Goal: Information Seeking & Learning: Learn about a topic

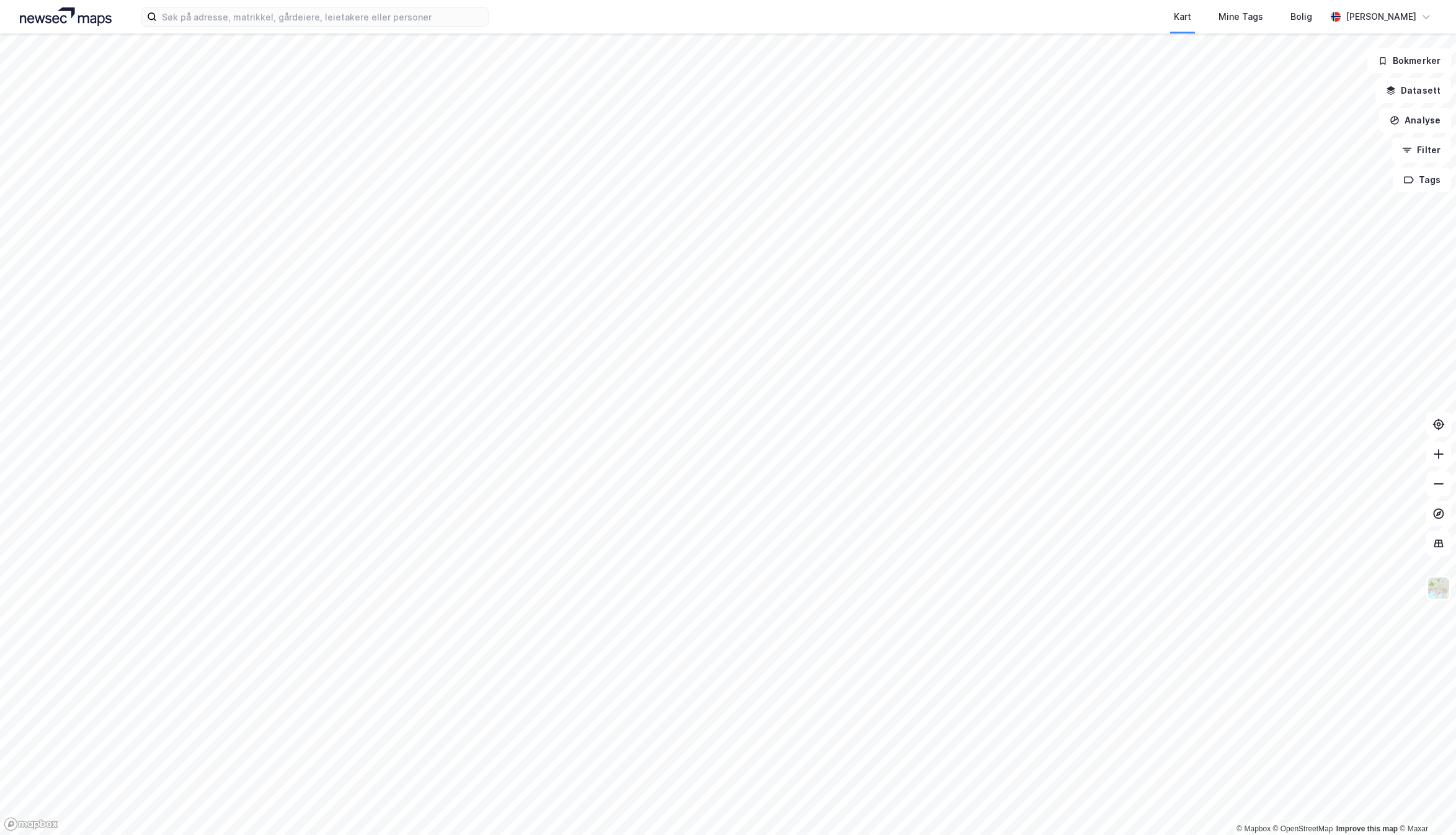
click at [367, 834] on html "Kart Mine Tags Bolig [PERSON_NAME] © Mapbox © OpenStreetMap Improve this map © …" at bounding box center [728, 418] width 1456 height 835
click at [514, 834] on html "Kart Mine Tags Bolig [PERSON_NAME] © Mapbox © OpenStreetMap Improve this map © …" at bounding box center [728, 418] width 1456 height 835
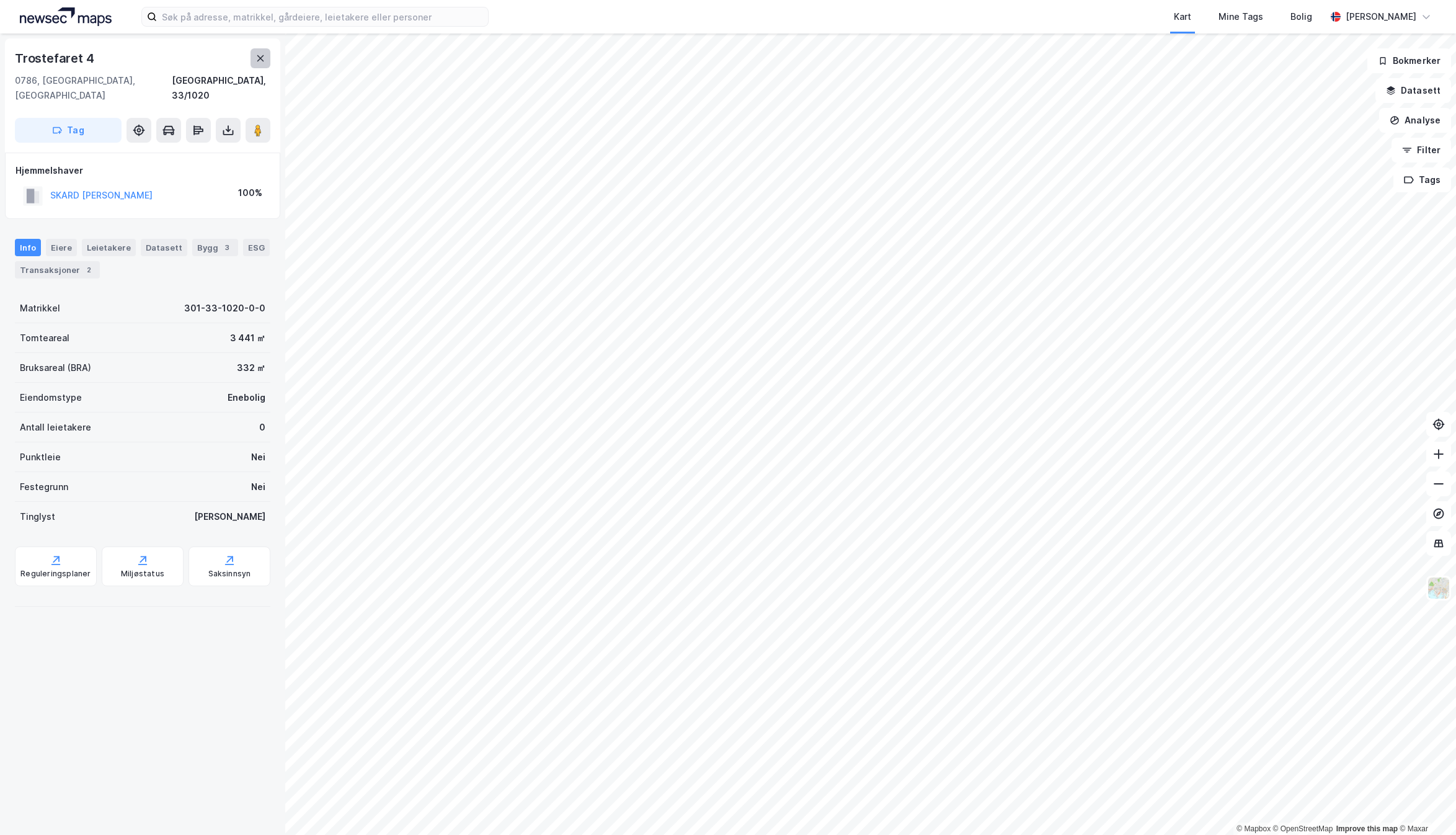
click at [264, 61] on icon at bounding box center [260, 58] width 10 height 10
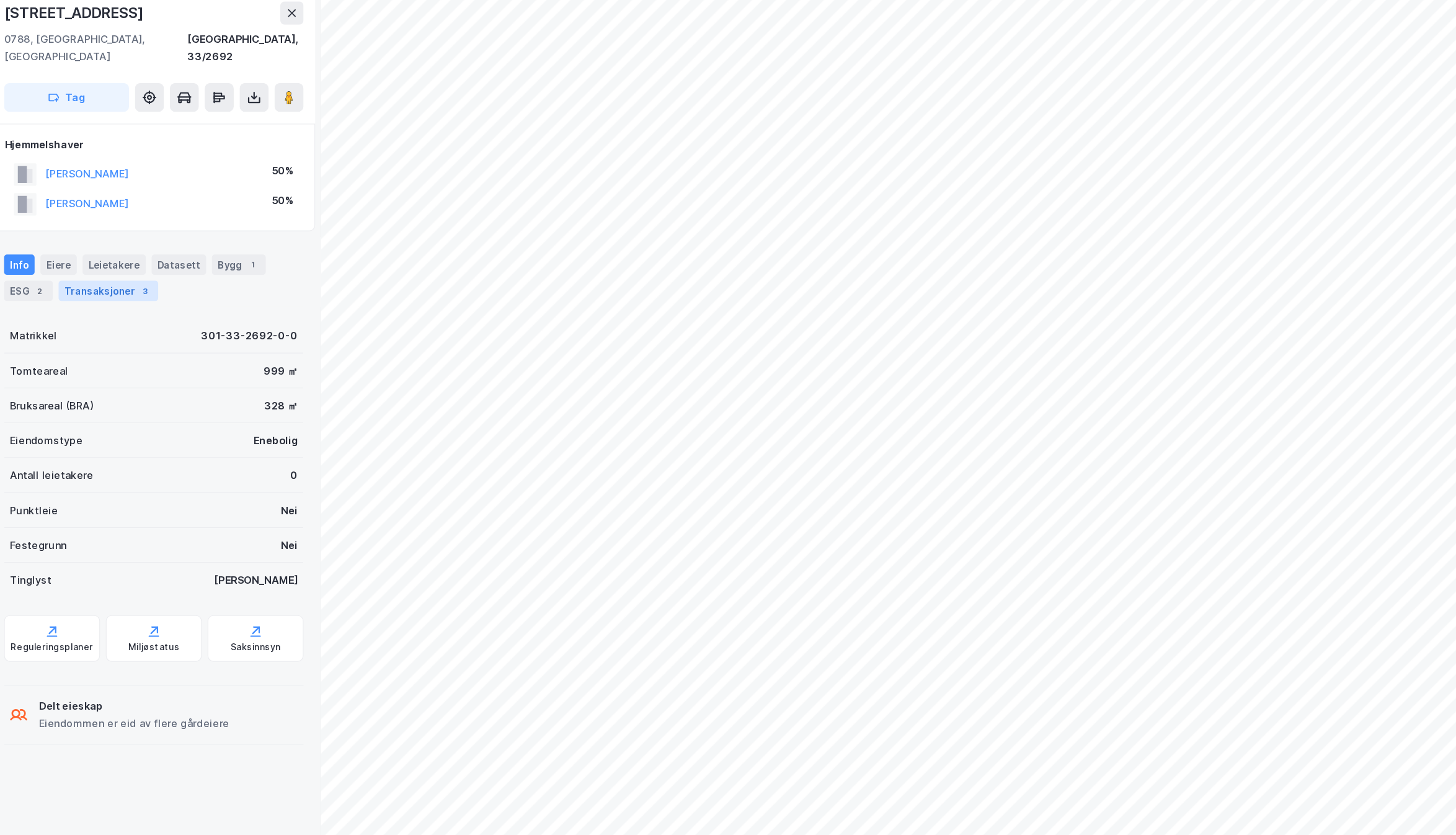
click at [101, 286] on div "Transaksjoner 3" at bounding box center [103, 295] width 85 height 18
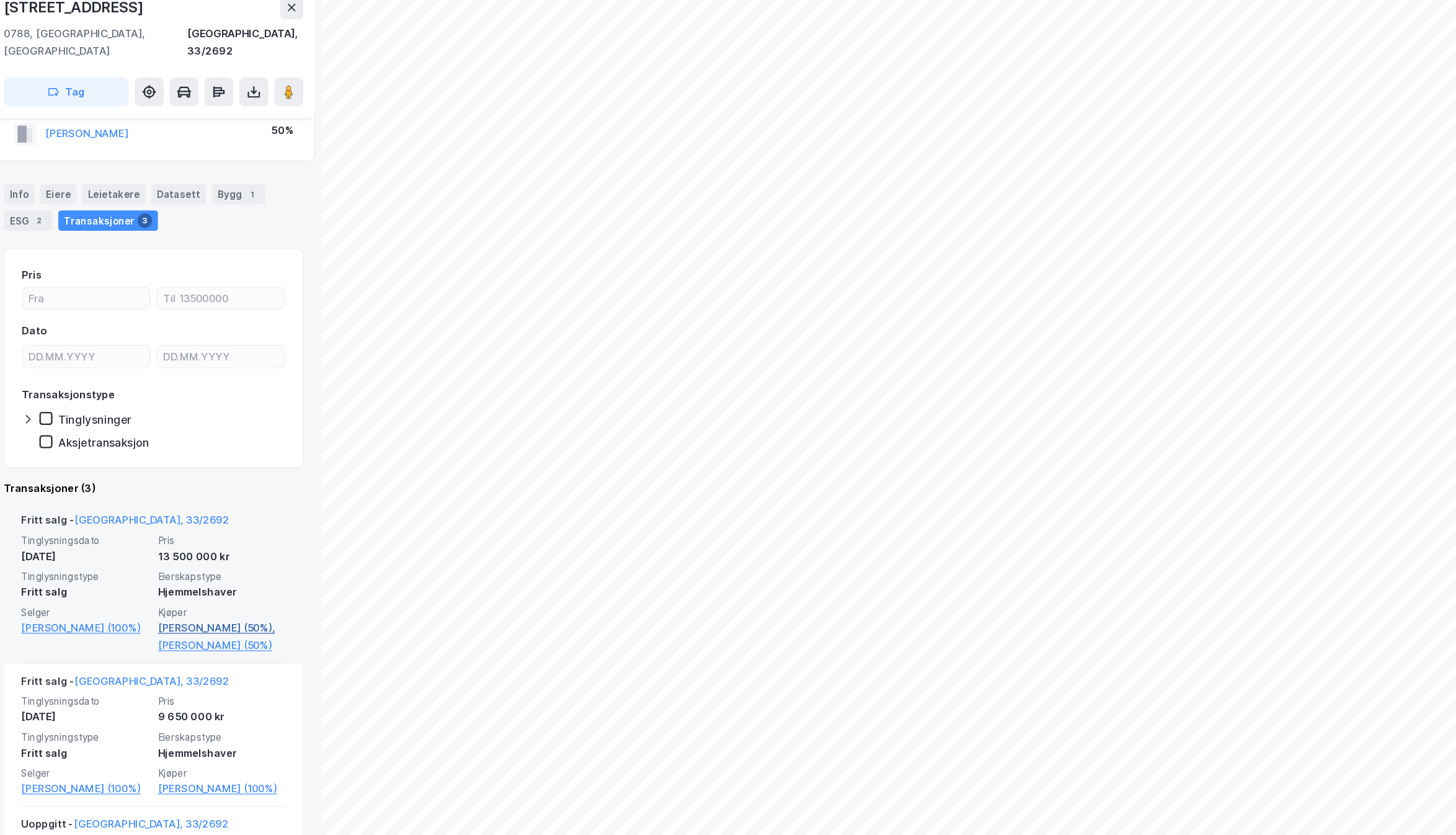
scroll to position [74, 0]
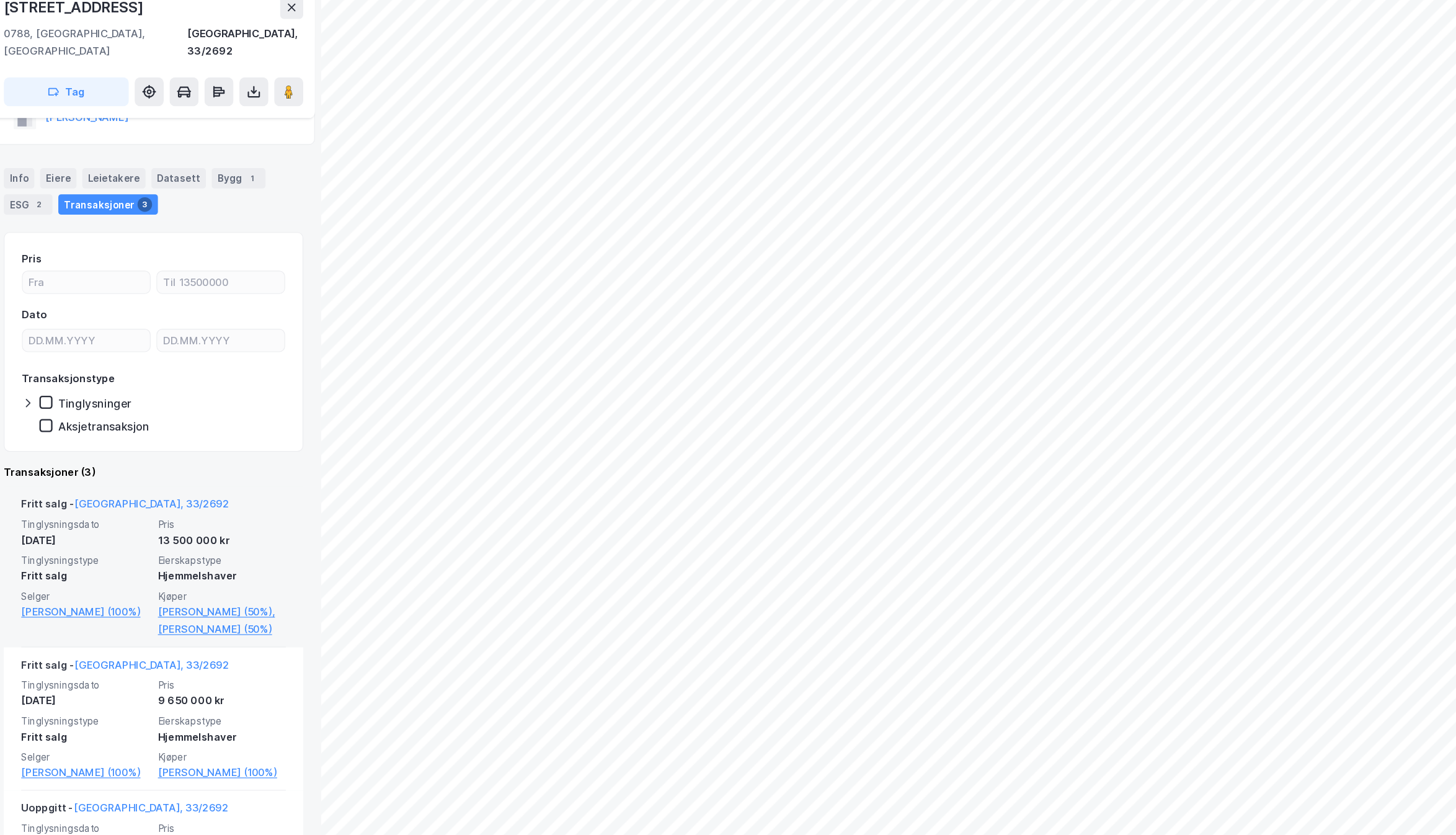
click at [187, 470] on div "Fritt salg - [GEOGRAPHIC_DATA], 33/2692" at bounding box center [143, 479] width 226 height 20
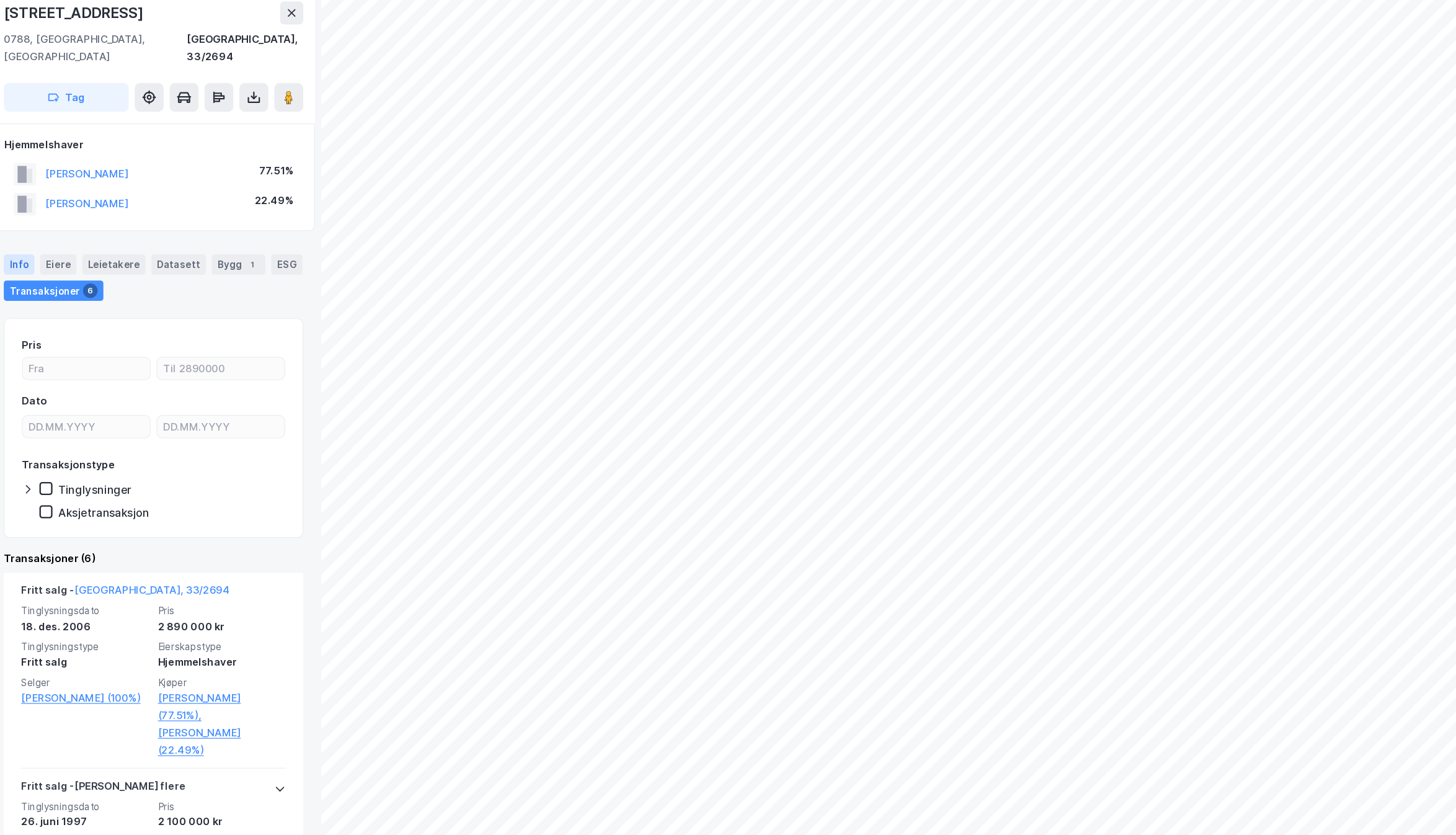
click at [25, 265] on div "Info" at bounding box center [28, 273] width 26 height 18
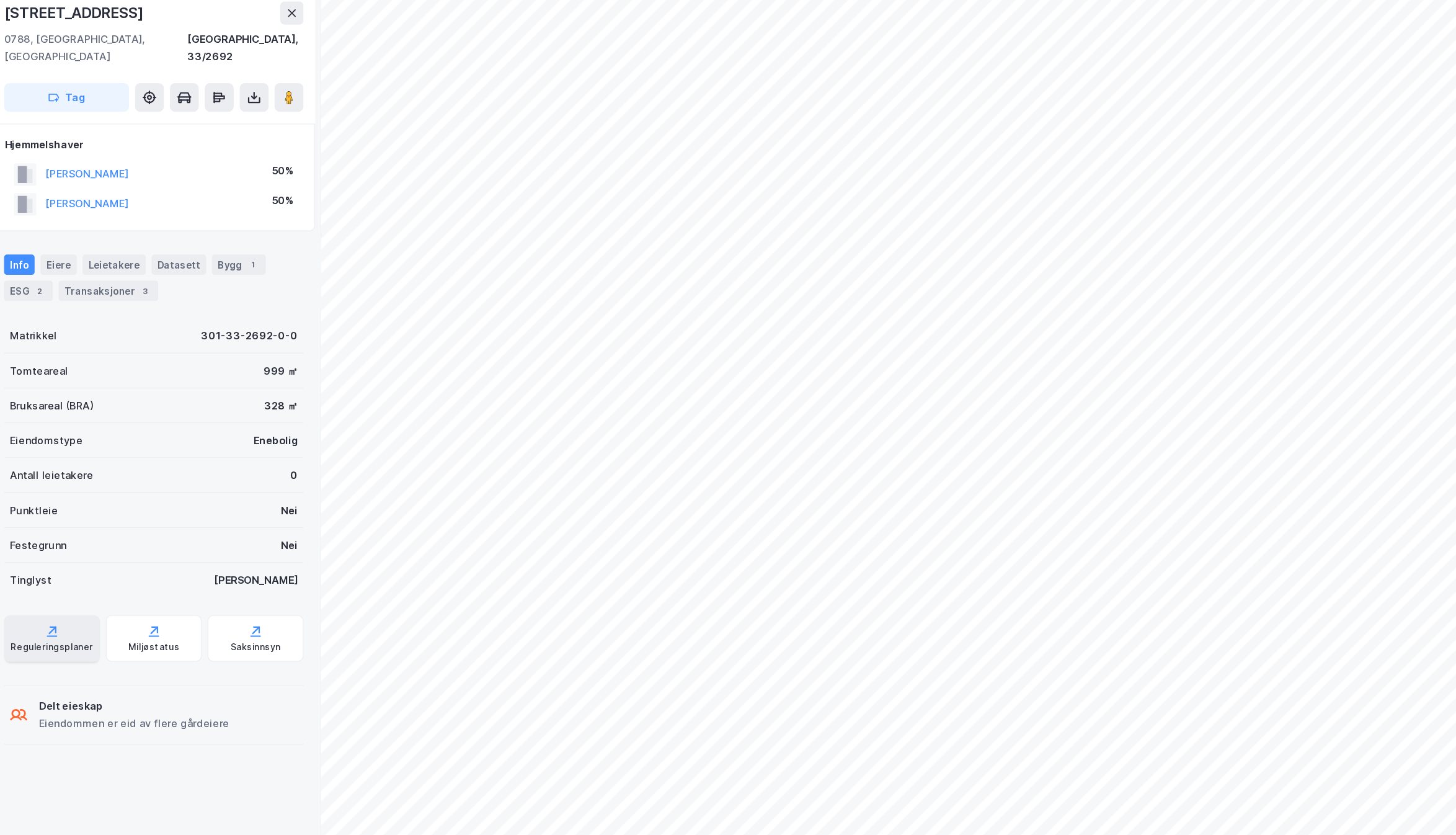
click at [43, 594] on div "Reguleringsplaner" at bounding box center [55, 599] width 70 height 10
